Goal: Task Accomplishment & Management: Manage account settings

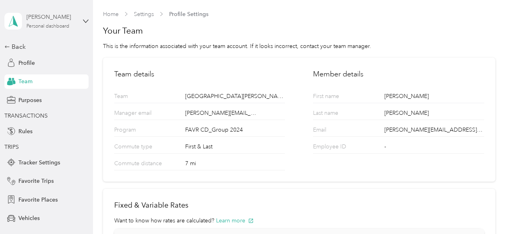
click at [65, 23] on div "[PERSON_NAME] Personal dashboard" at bounding box center [51, 21] width 50 height 16
click at [44, 63] on div "Team dashboard" at bounding box center [29, 66] width 43 height 8
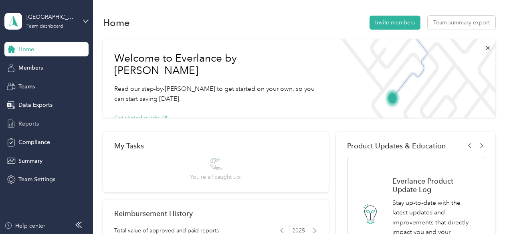
click at [30, 122] on span "Reports" at bounding box center [28, 124] width 20 height 8
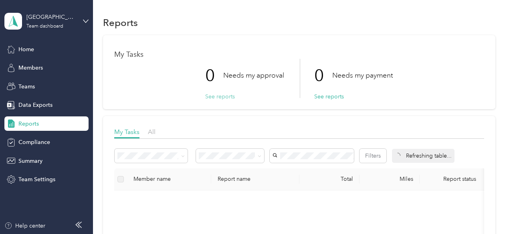
click at [213, 98] on button "See reports" at bounding box center [220, 97] width 30 height 8
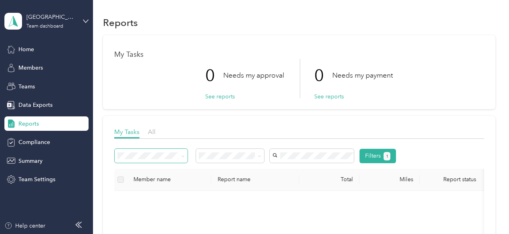
click at [184, 156] on icon at bounding box center [183, 157] width 4 height 4
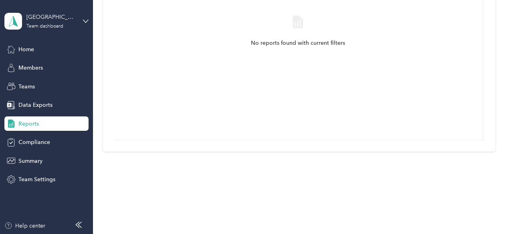
scroll to position [260, 0]
